Goal: Register for event/course

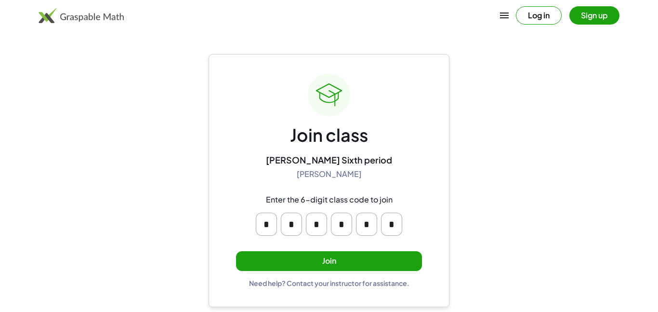
click at [269, 223] on input "*" at bounding box center [266, 223] width 21 height 23
click at [289, 228] on input "*" at bounding box center [291, 223] width 21 height 23
click at [410, 220] on div "* * * * * *" at bounding box center [328, 224] width 185 height 39
click at [378, 255] on button "Join" at bounding box center [329, 261] width 186 height 20
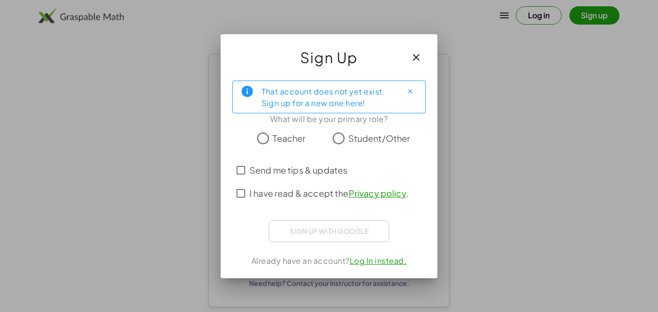
click at [377, 142] on span "Student/Other" at bounding box center [379, 137] width 62 height 13
click at [299, 175] on span "Send me tips & updates" at bounding box center [298, 169] width 98 height 13
click at [298, 193] on span "I have read & accept the Privacy policy ." at bounding box center [328, 192] width 159 height 13
